Goal: Information Seeking & Learning: Learn about a topic

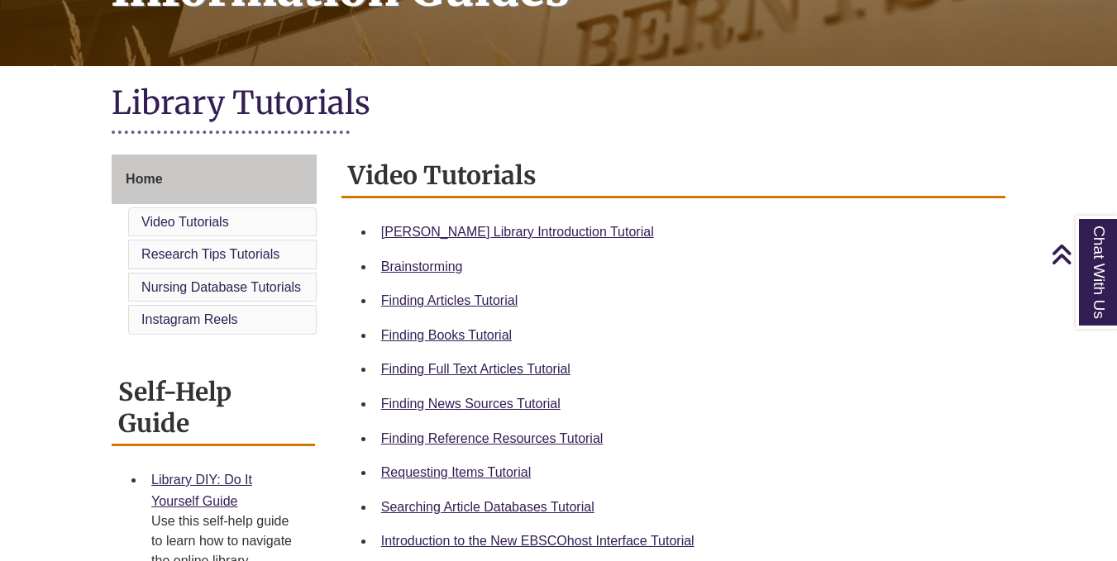
scroll to position [311, 0]
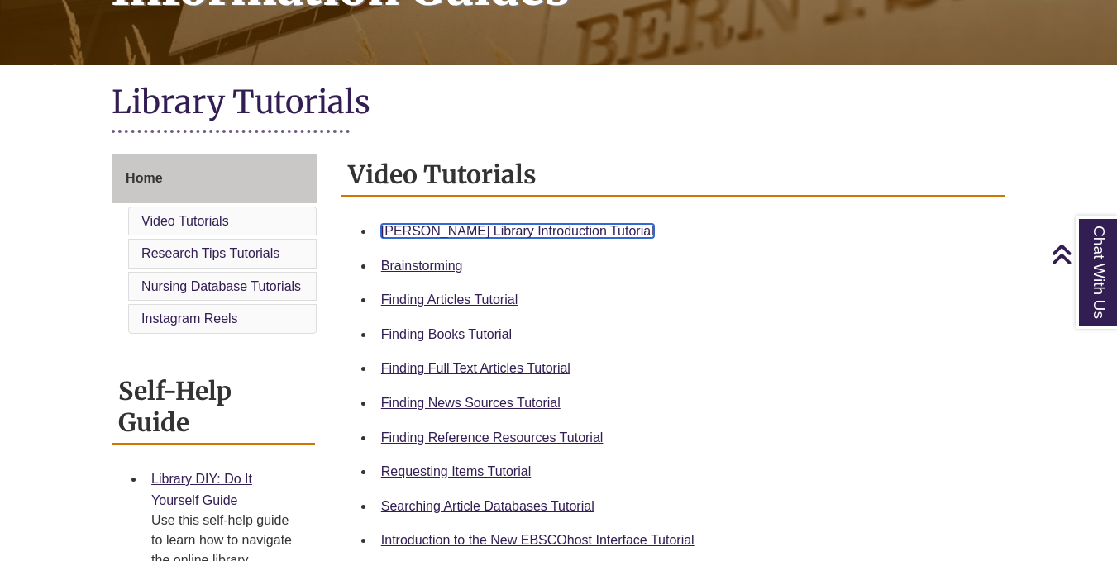
click at [575, 229] on link "Berntsen Library Introduction Tutorial" at bounding box center [517, 231] width 273 height 14
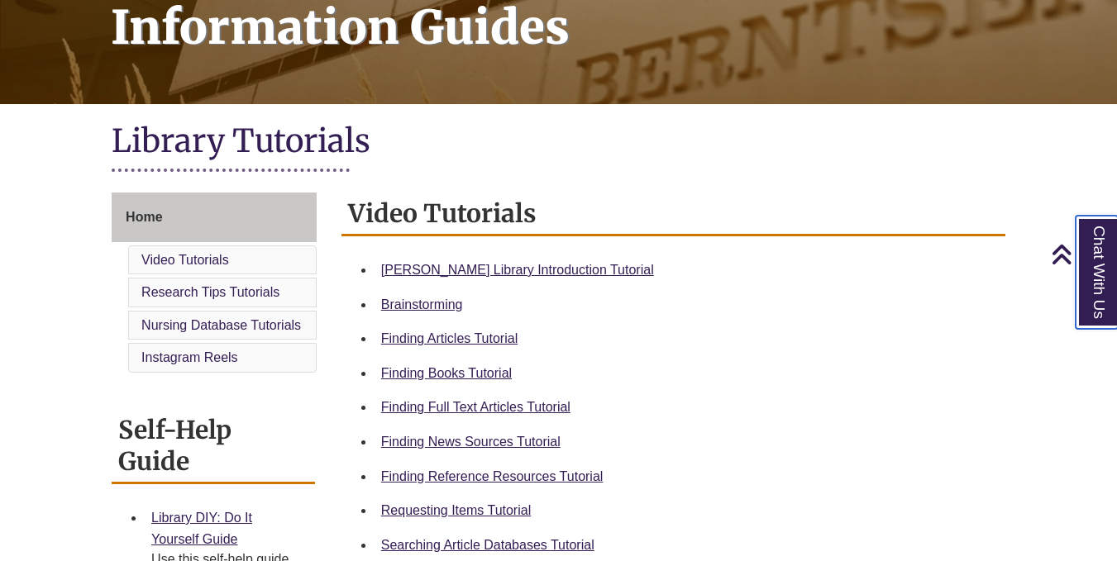
scroll to position [271, 0]
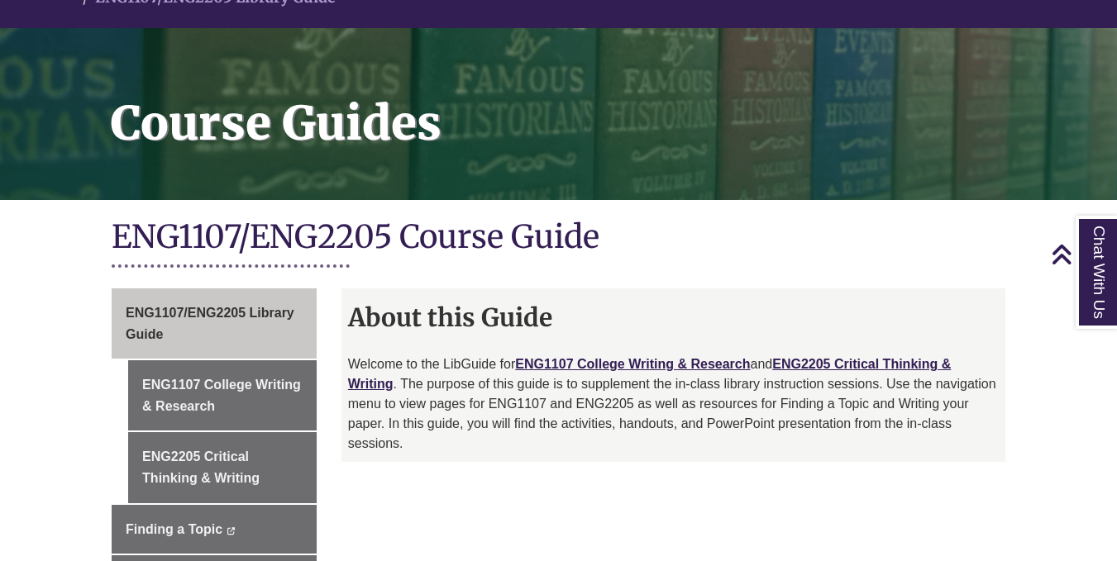
scroll to position [272, 0]
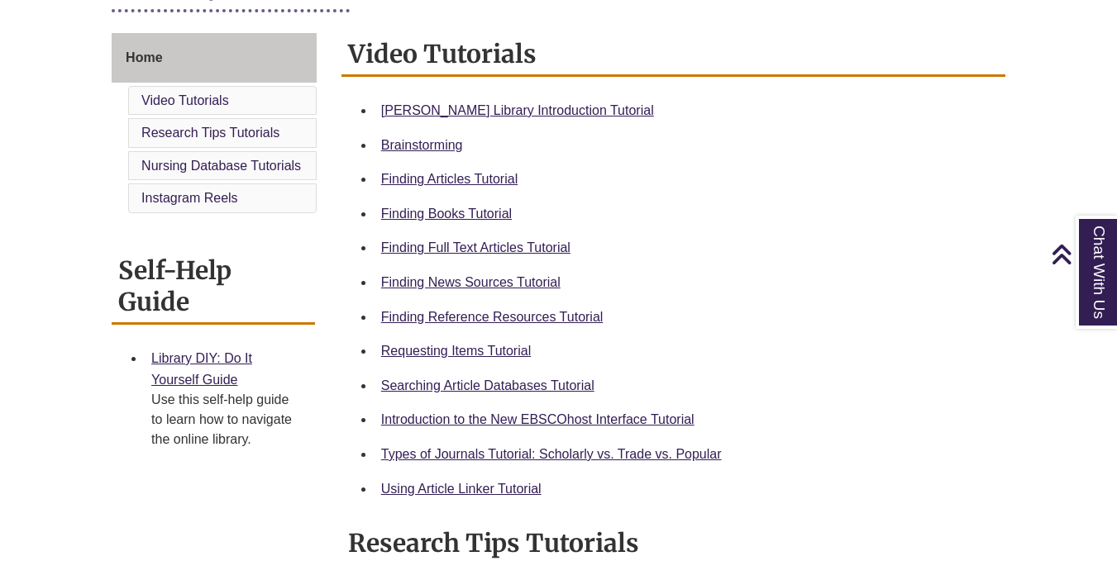
scroll to position [434, 0]
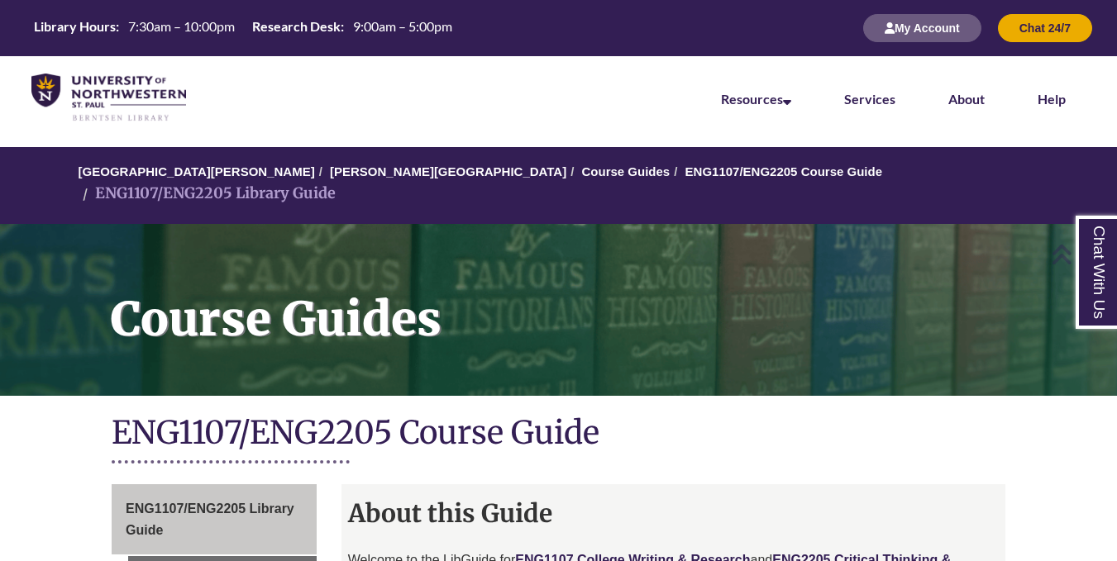
scroll to position [1, 0]
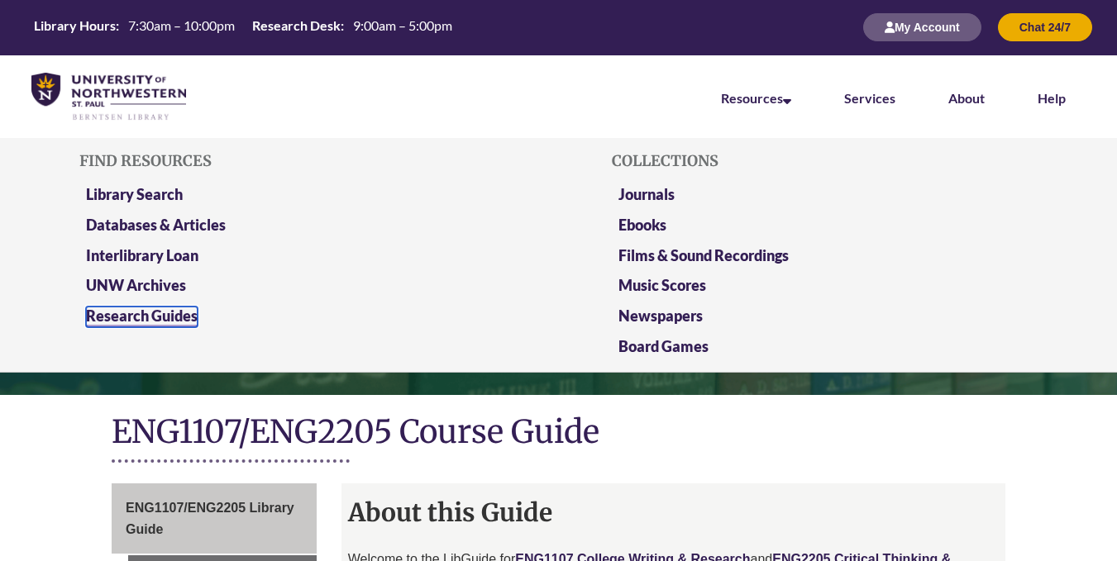
click at [154, 315] on link "Research Guides" at bounding box center [142, 317] width 112 height 21
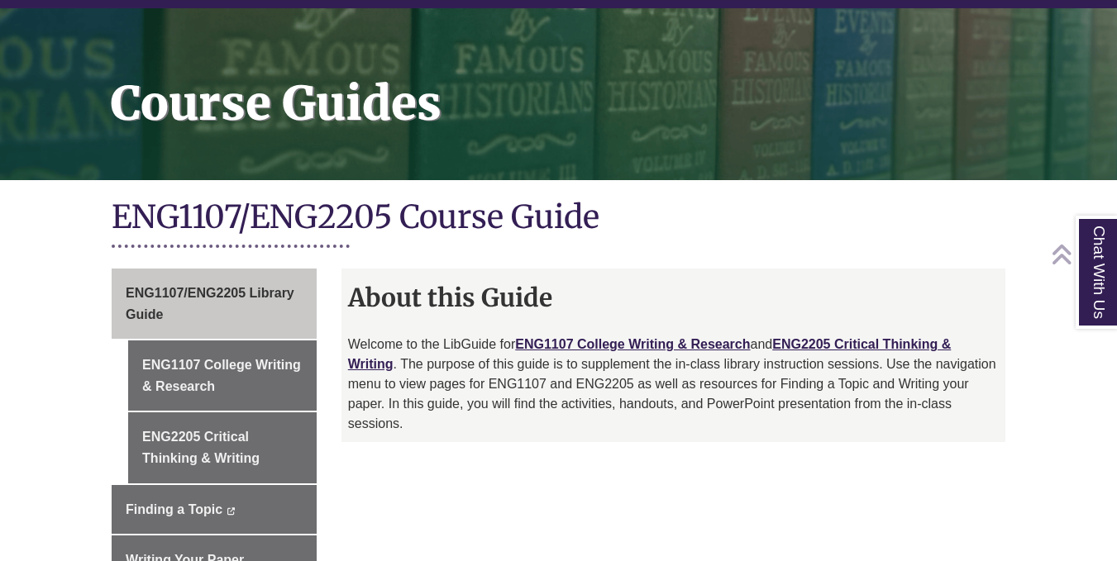
scroll to position [217, 0]
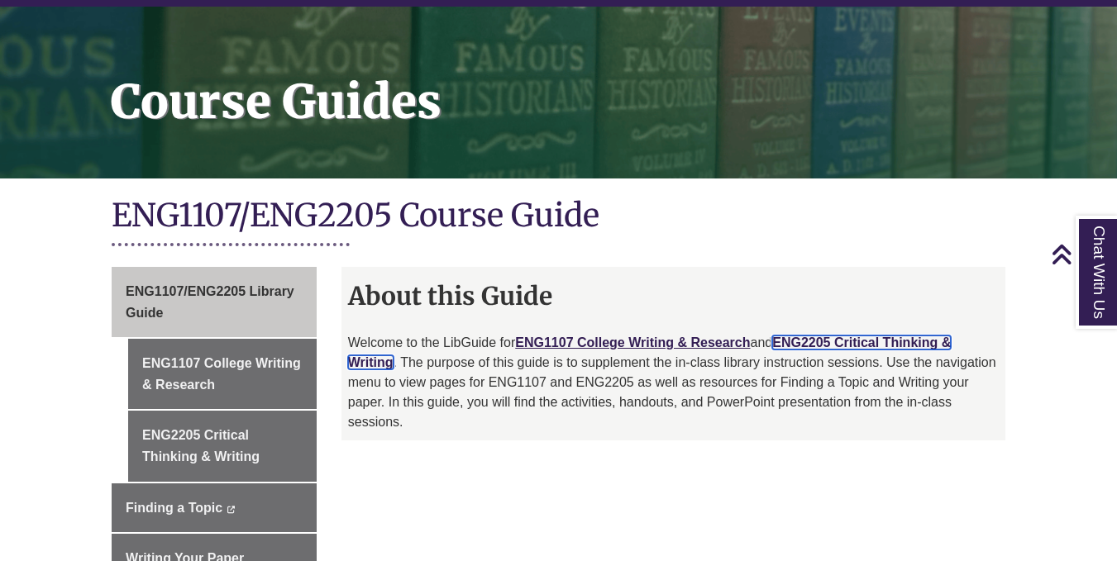
click at [820, 336] on link "ENG2205 Critical Thinking & Writing" at bounding box center [650, 353] width 604 height 34
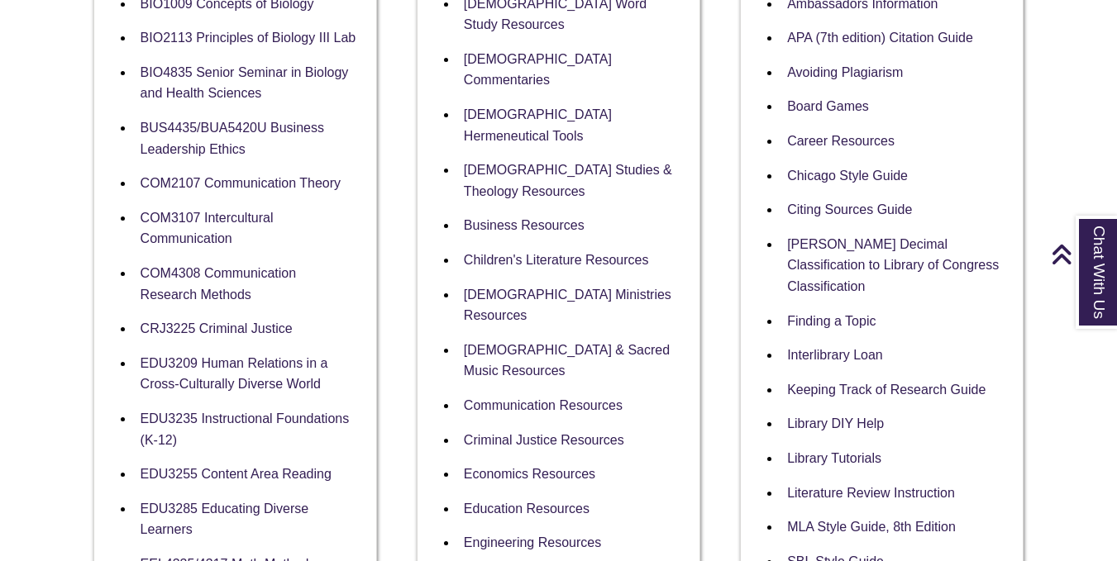
scroll to position [463, 0]
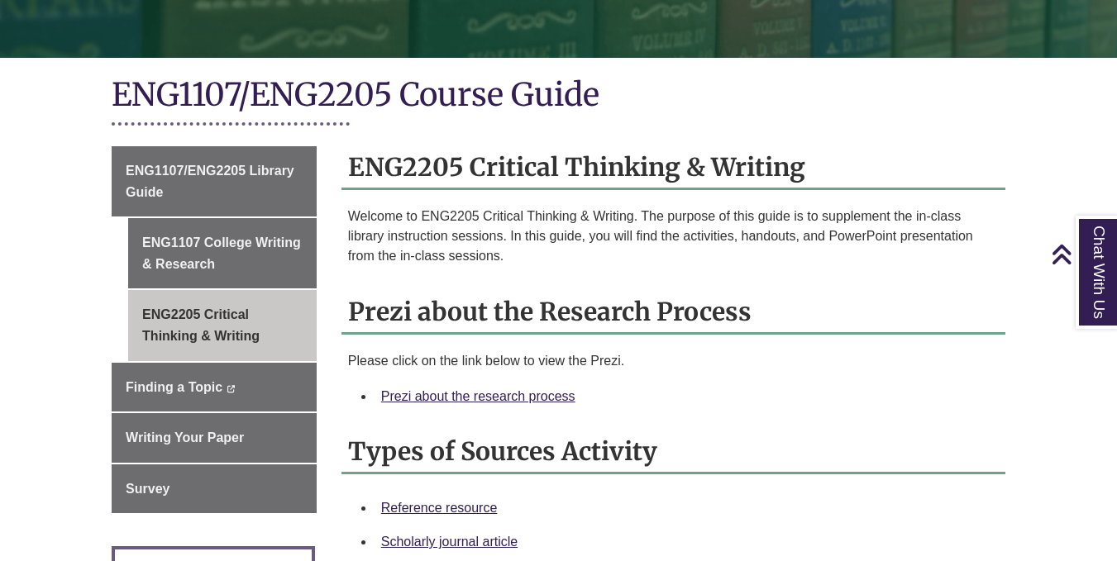
scroll to position [344, 0]
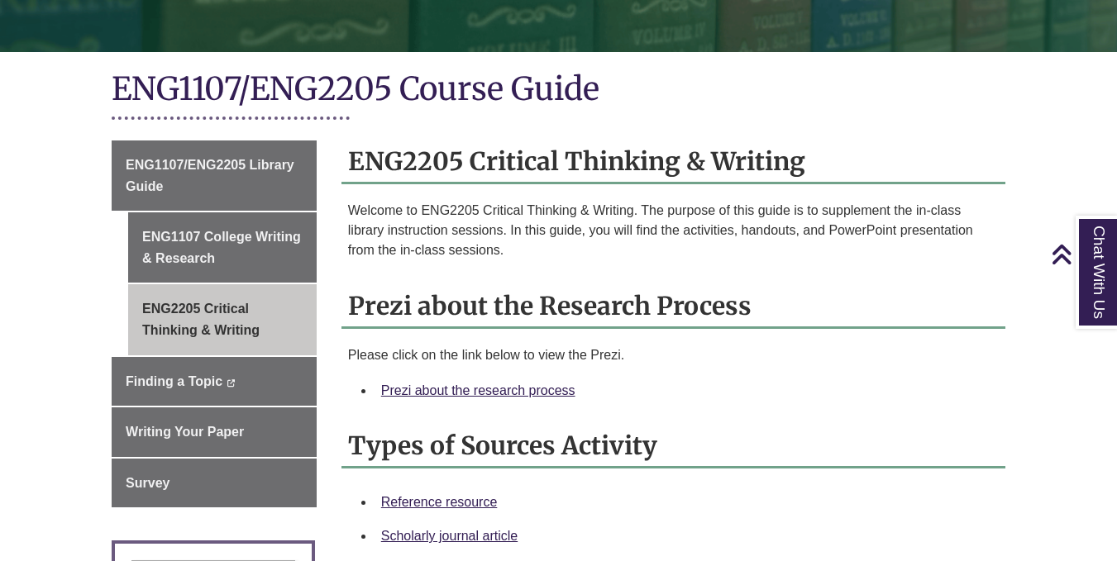
click at [624, 319] on div "Prezi about the Research Process Please click on the link below to view the Pre…" at bounding box center [673, 346] width 664 height 123
click at [542, 384] on link "Prezi about the research process" at bounding box center [478, 391] width 194 height 14
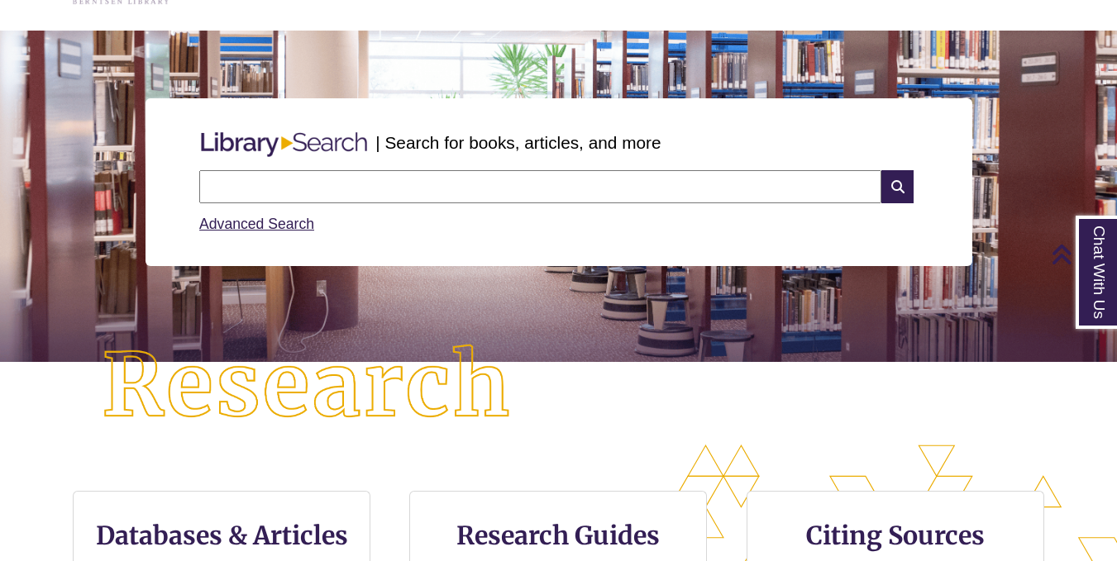
scroll to position [74, 0]
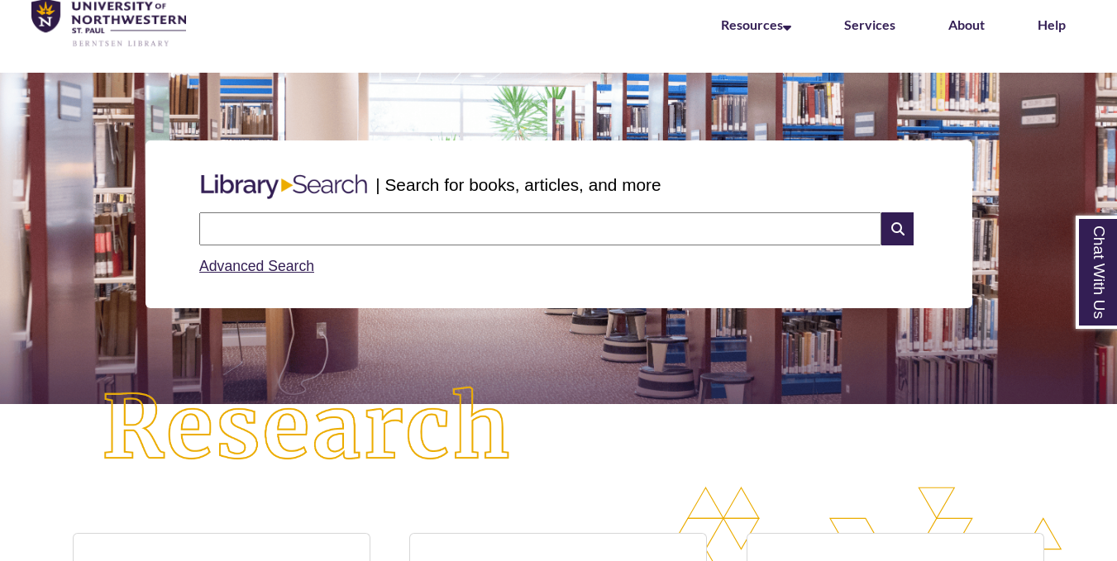
click at [456, 236] on input "text" at bounding box center [540, 228] width 682 height 33
click at [456, 236] on input "*********" at bounding box center [540, 228] width 682 height 33
type input "**********"
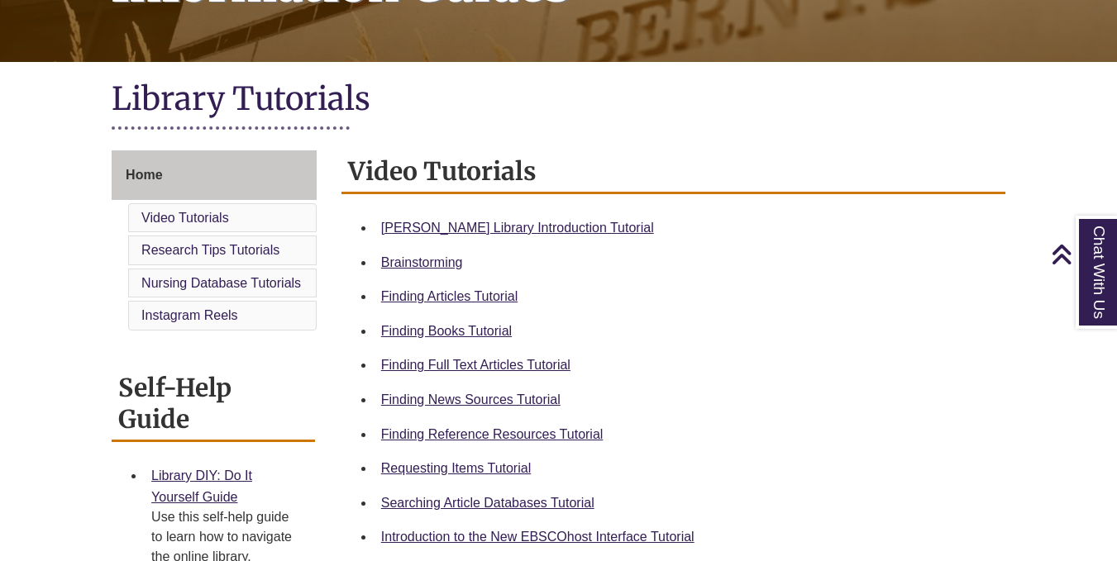
scroll to position [317, 0]
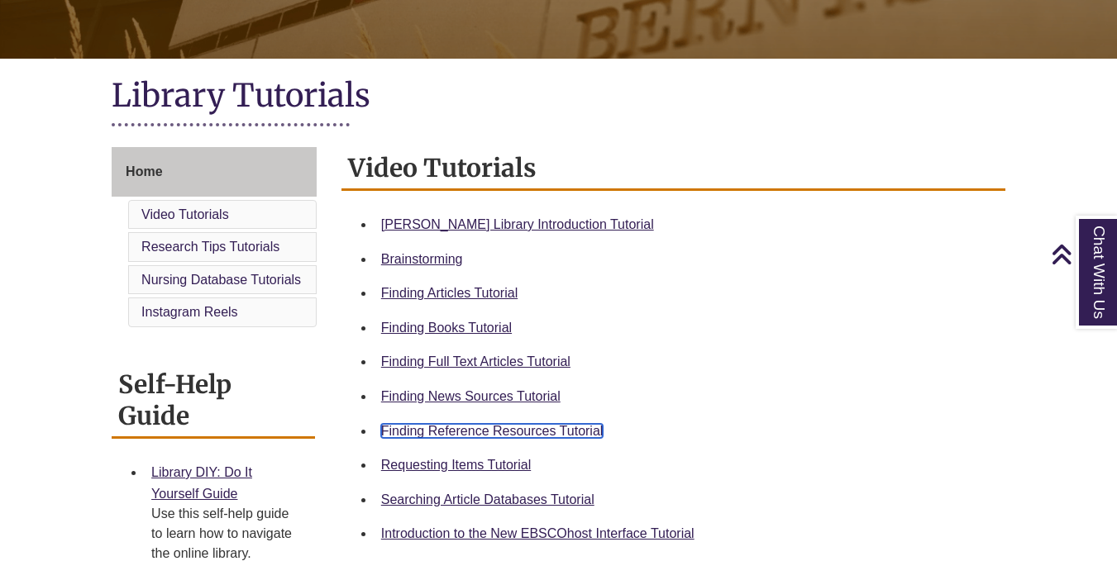
click at [561, 427] on link "Finding Reference Resources Tutorial" at bounding box center [492, 431] width 222 height 14
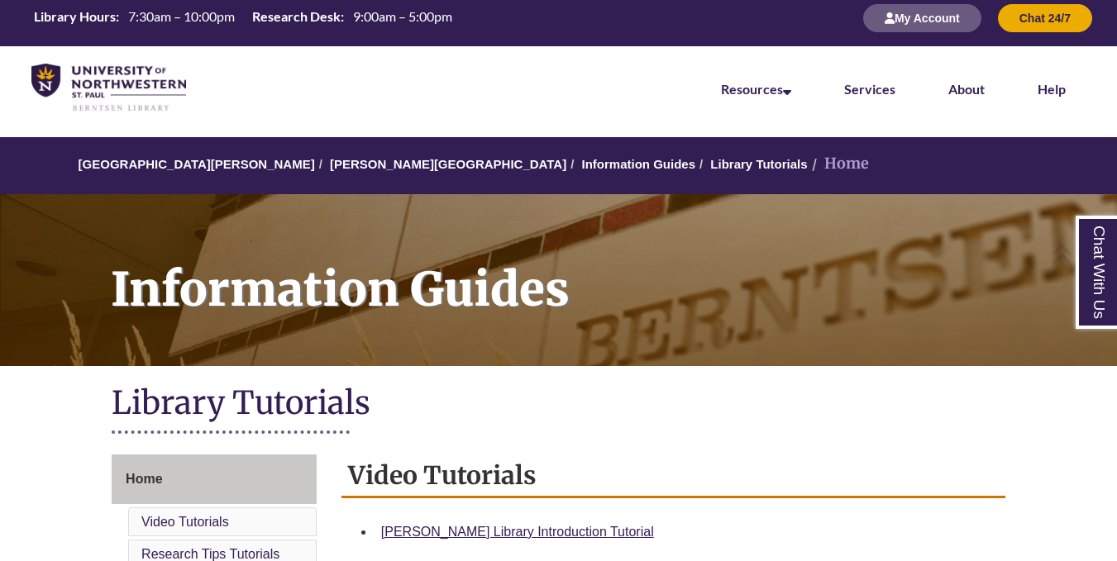
scroll to position [9, 0]
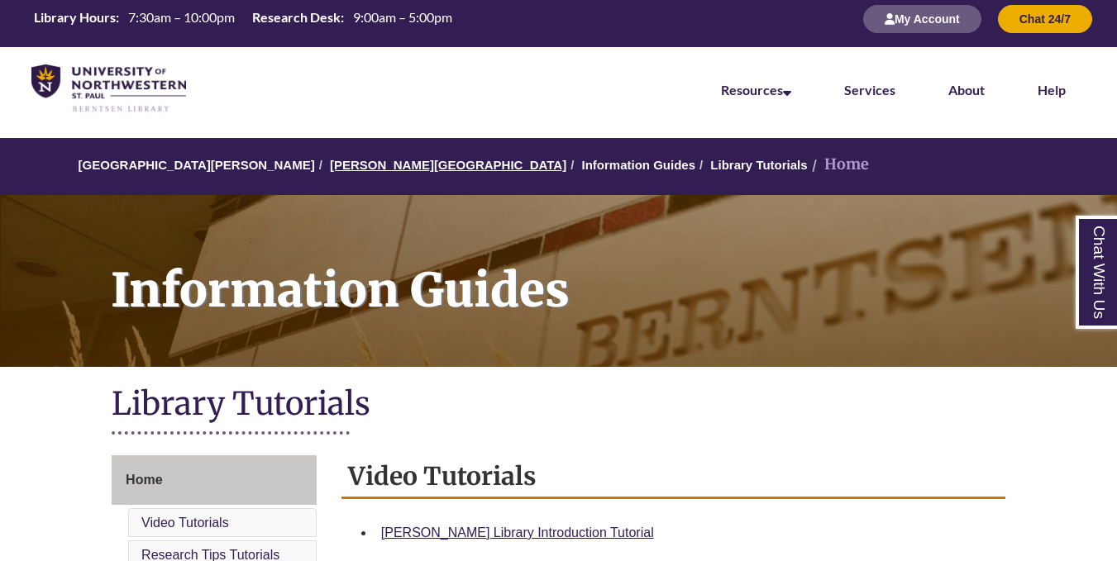
drag, startPoint x: 379, startPoint y: 157, endPoint x: 379, endPoint y: 170, distance: 13.2
click at [379, 170] on li "[PERSON_NAME][GEOGRAPHIC_DATA]" at bounding box center [440, 165] width 251 height 20
click at [379, 170] on link "[PERSON_NAME][GEOGRAPHIC_DATA]" at bounding box center [448, 165] width 236 height 14
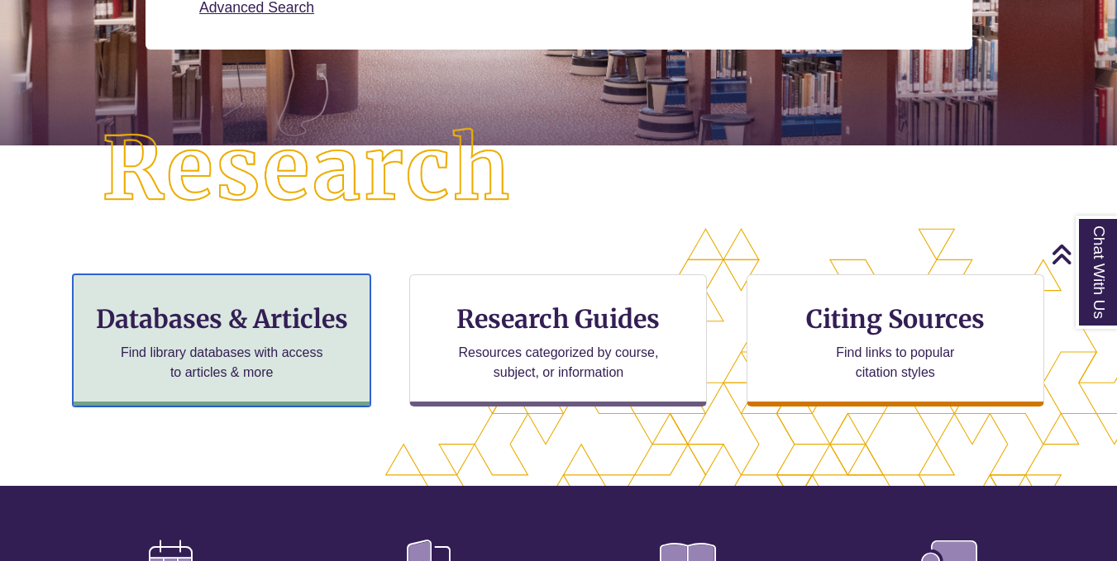
click at [303, 322] on h3 "Databases & Articles" at bounding box center [222, 318] width 270 height 31
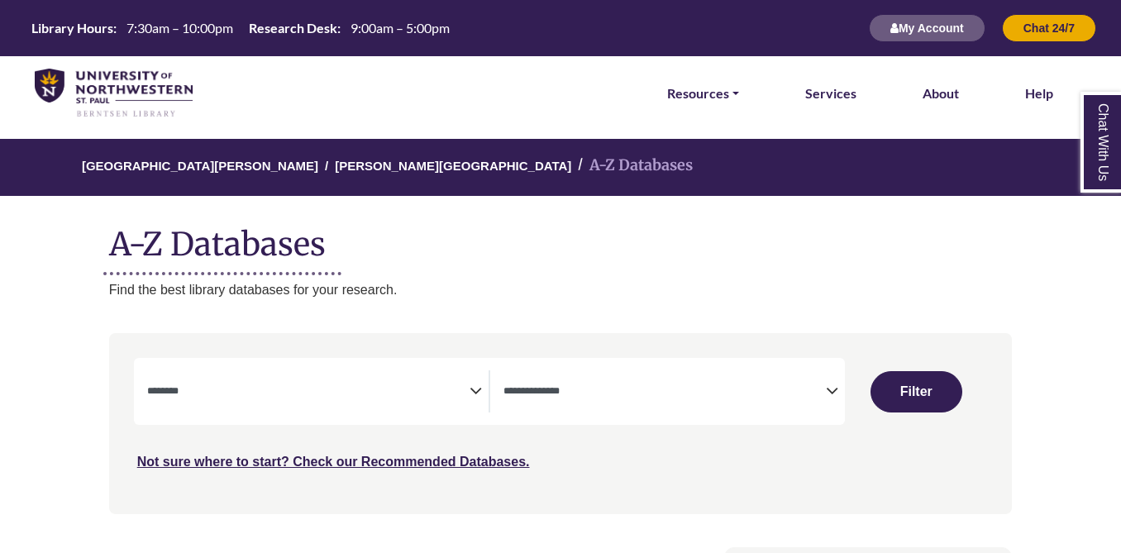
select select "Database Subject Filter"
select select "Database Types Filter"
select select "Database Subject Filter"
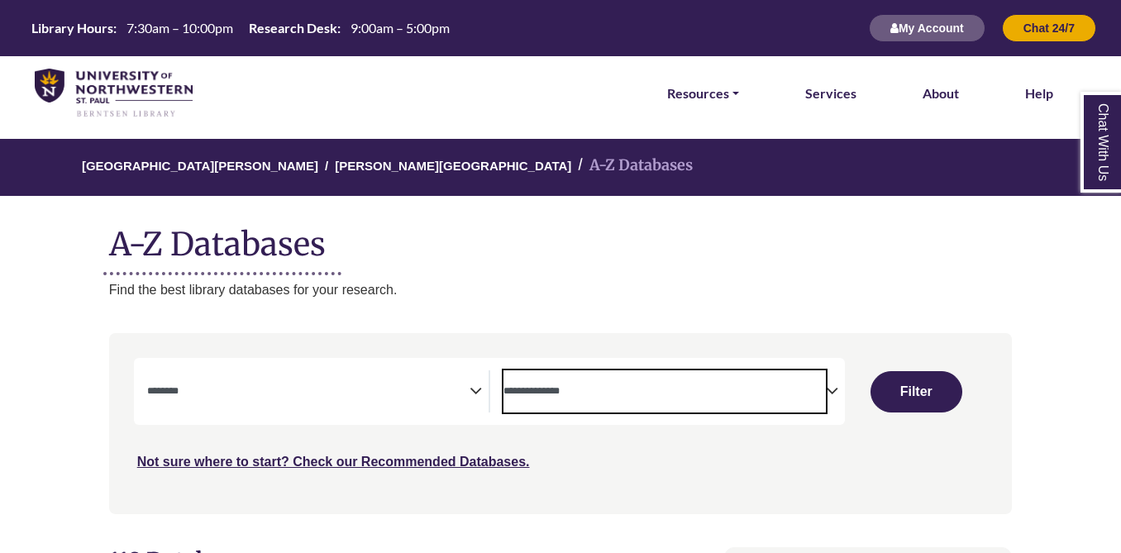
click at [733, 411] on span "Search filters" at bounding box center [664, 391] width 322 height 42
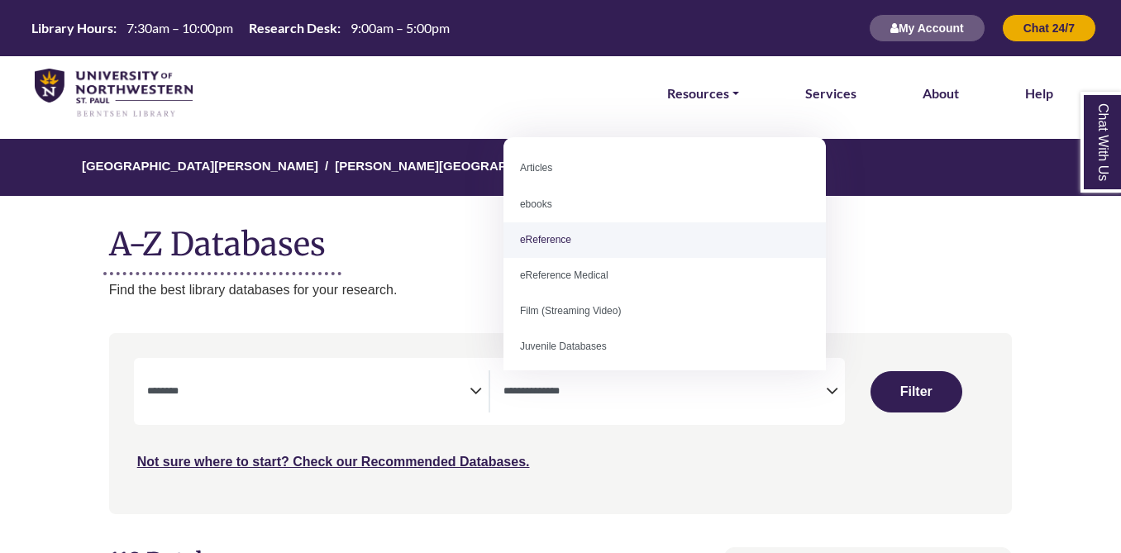
select select "*****"
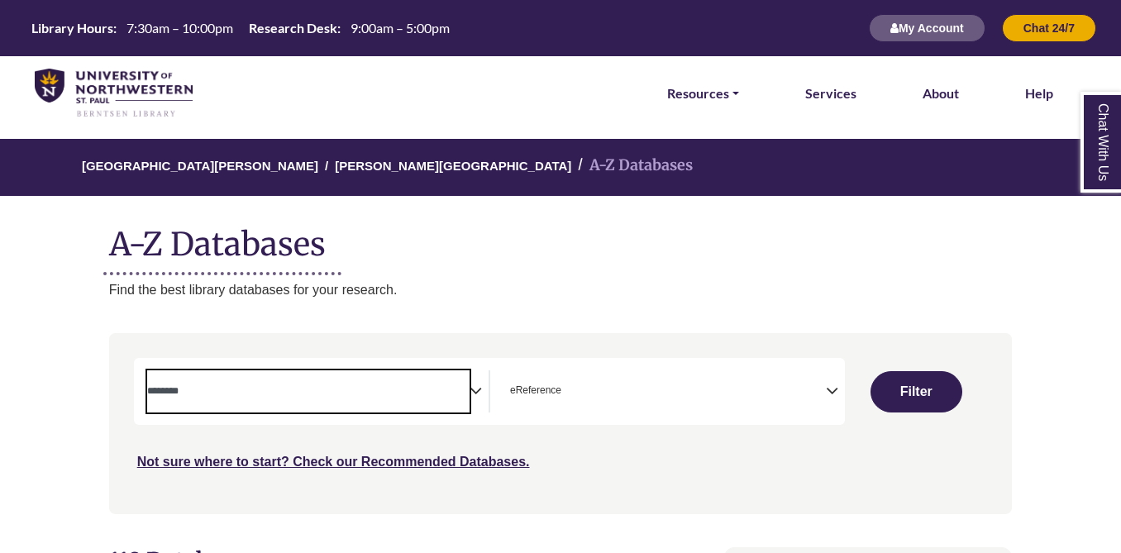
click at [237, 395] on textarea "Search" at bounding box center [308, 392] width 322 height 13
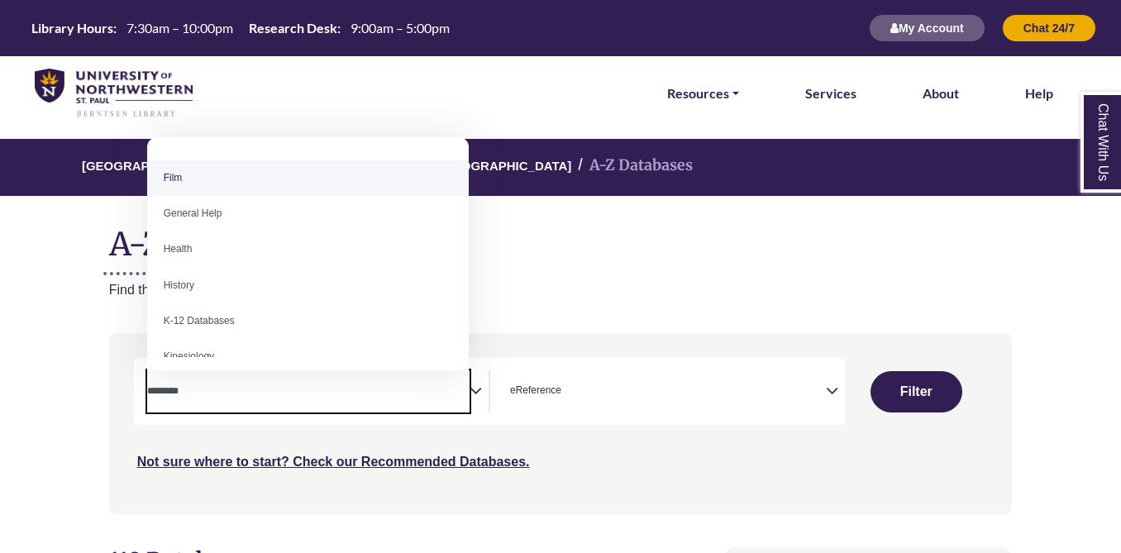
scroll to position [650, 0]
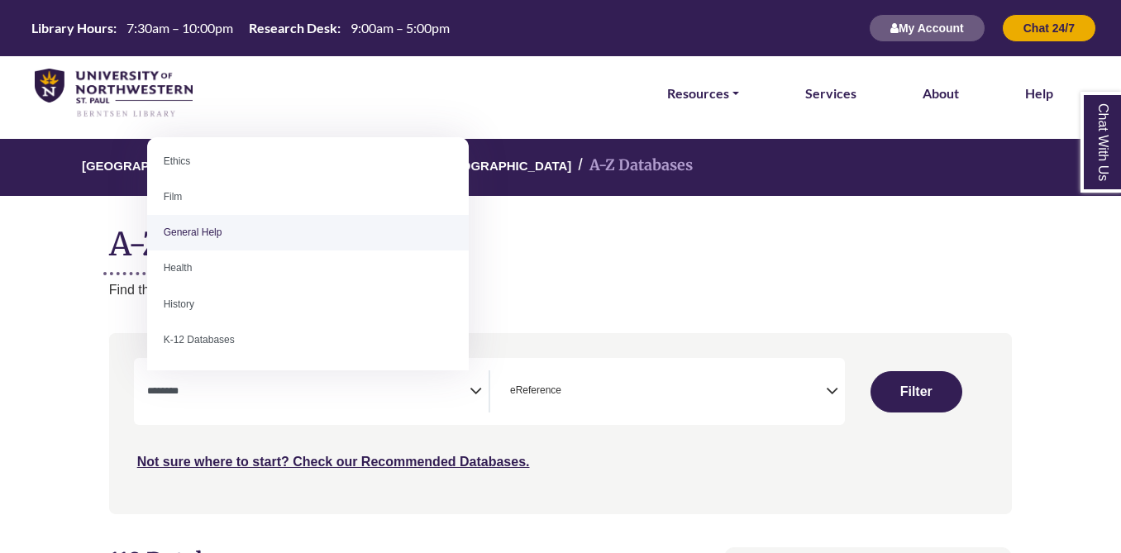
select select "*****"
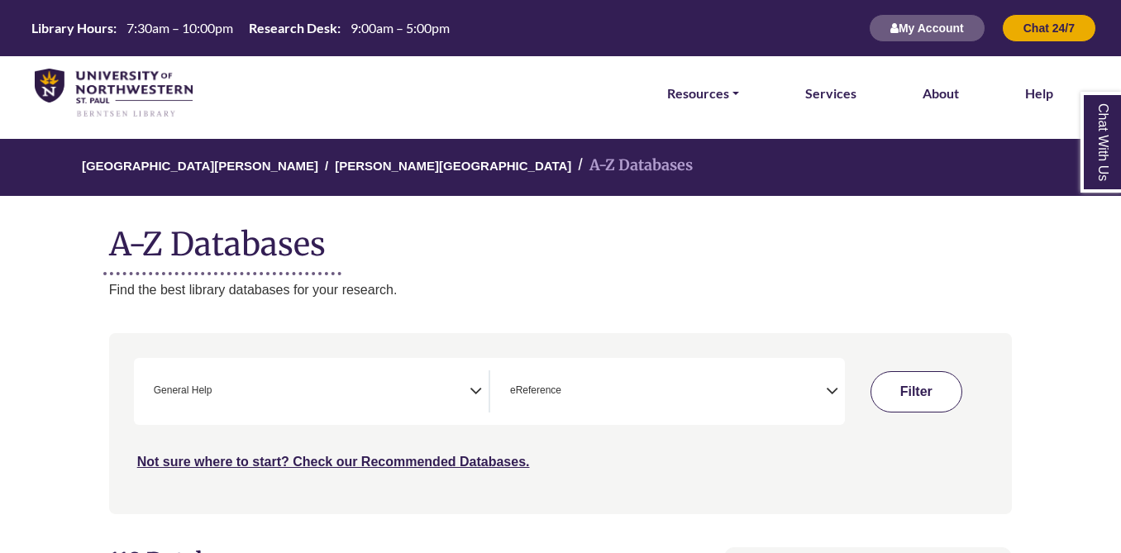
click at [920, 387] on button "Filter" at bounding box center [917, 391] width 92 height 41
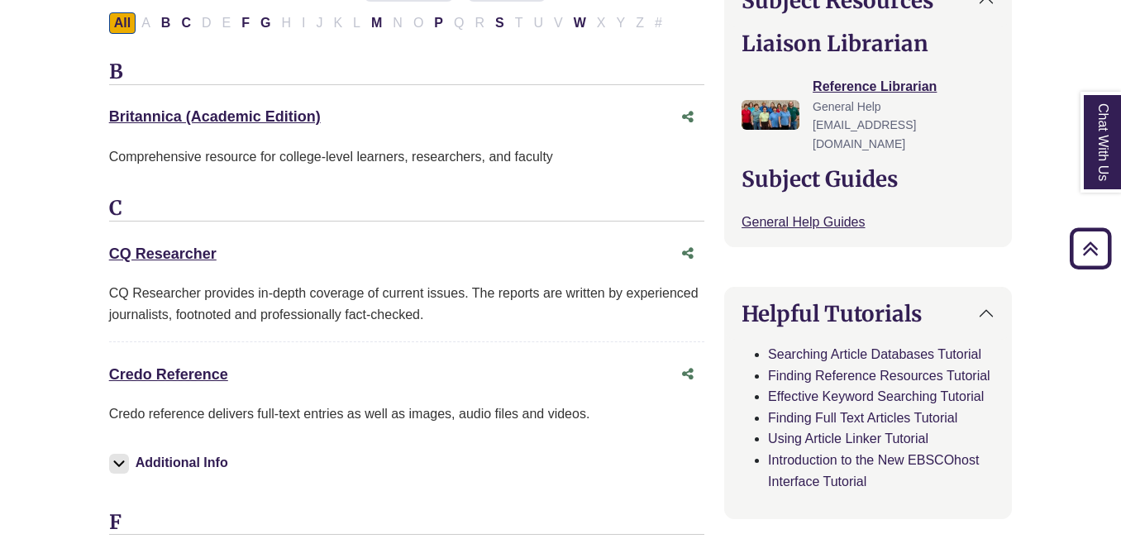
scroll to position [576, 0]
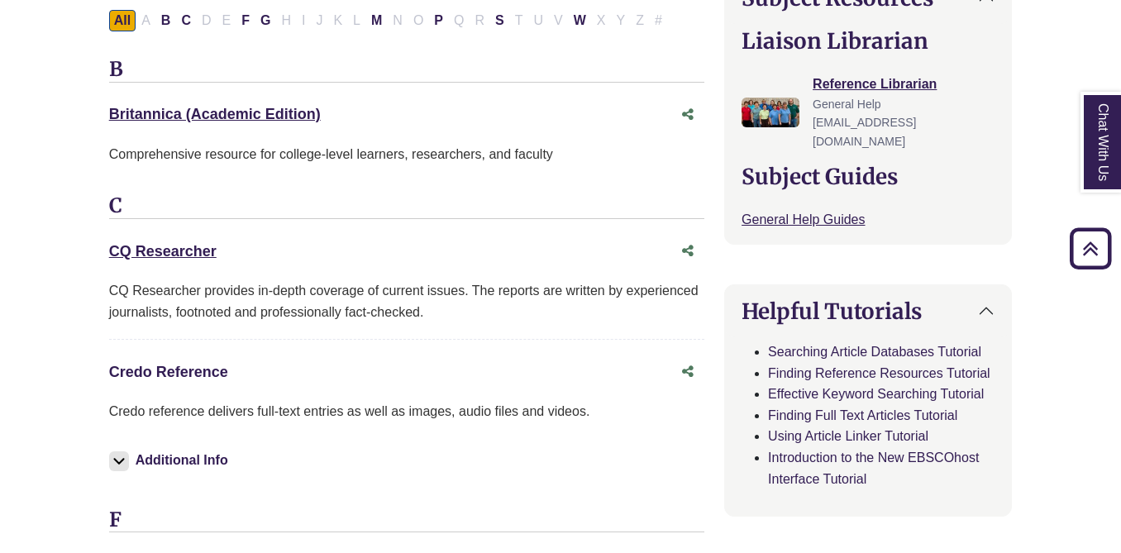
click at [166, 373] on link "Credo Reference This link opens in a new window" at bounding box center [168, 372] width 119 height 17
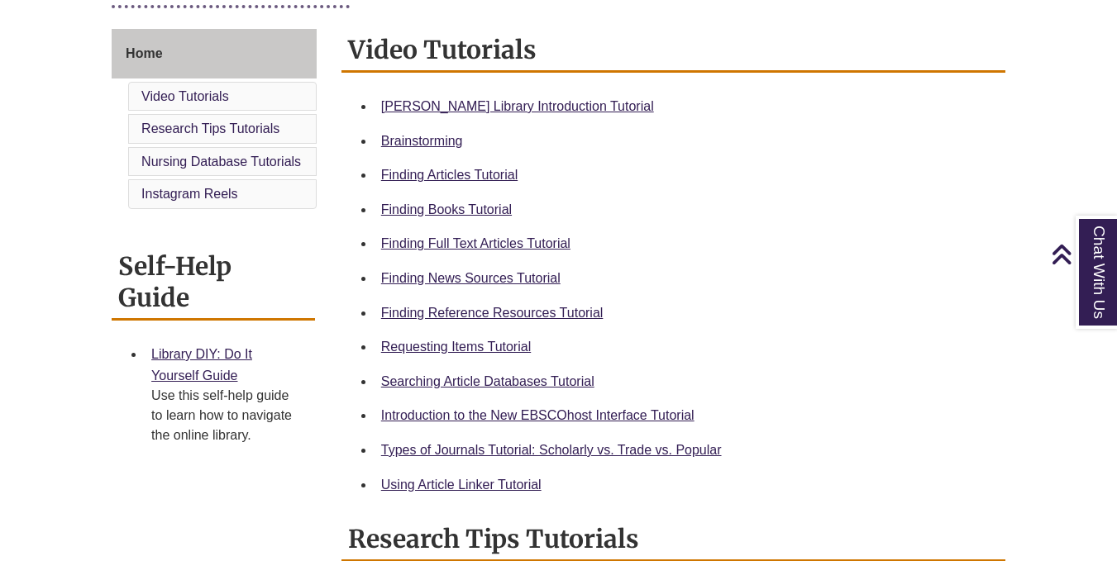
scroll to position [437, 0]
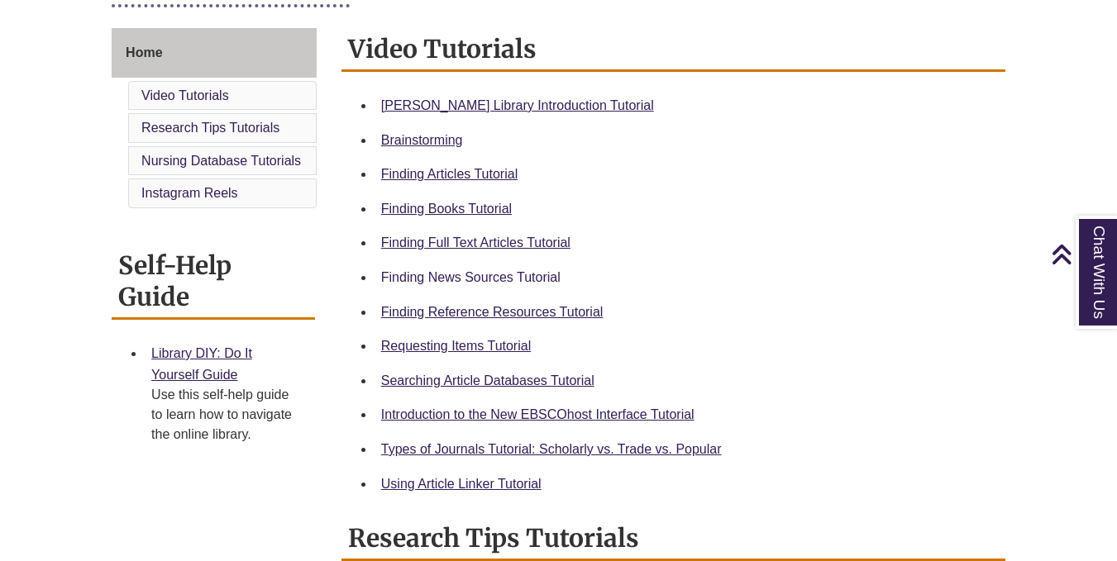
click at [521, 278] on div "Finding News Sources Tutorial" at bounding box center [686, 277] width 611 height 21
click at [521, 278] on link "Finding News Sources Tutorial" at bounding box center [470, 277] width 179 height 14
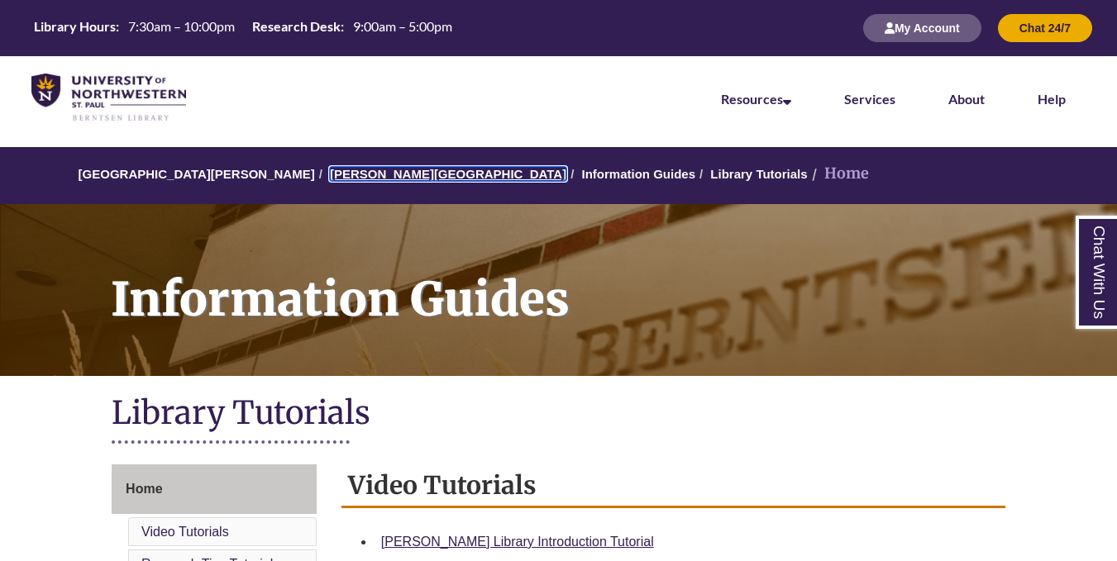
click at [340, 171] on link "[PERSON_NAME][GEOGRAPHIC_DATA]" at bounding box center [448, 174] width 236 height 14
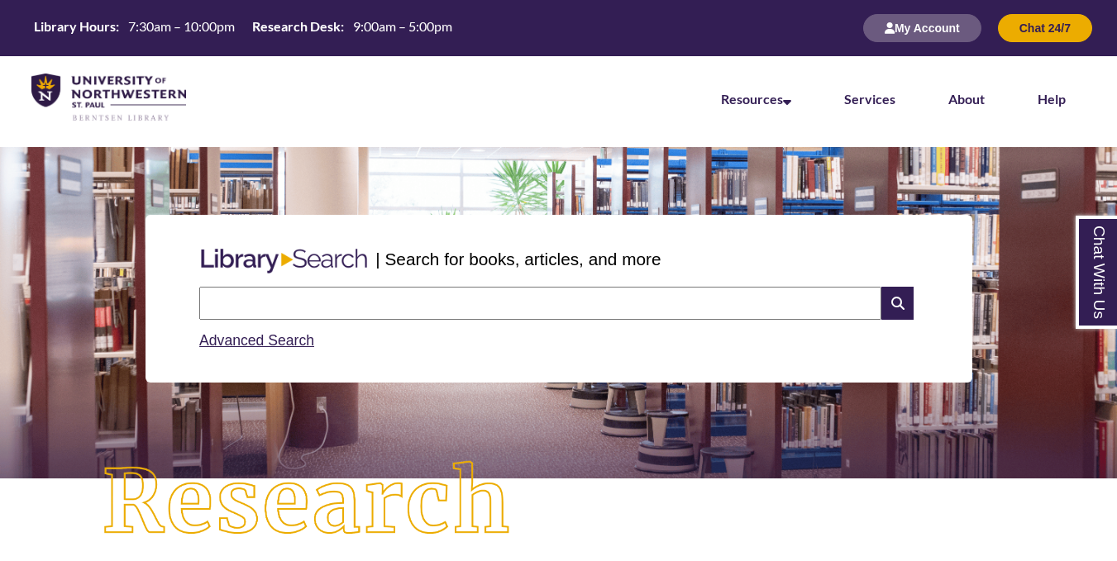
click at [439, 303] on input "text" at bounding box center [540, 303] width 682 height 33
type input "**********"
